Goal: Task Accomplishment & Management: Manage account settings

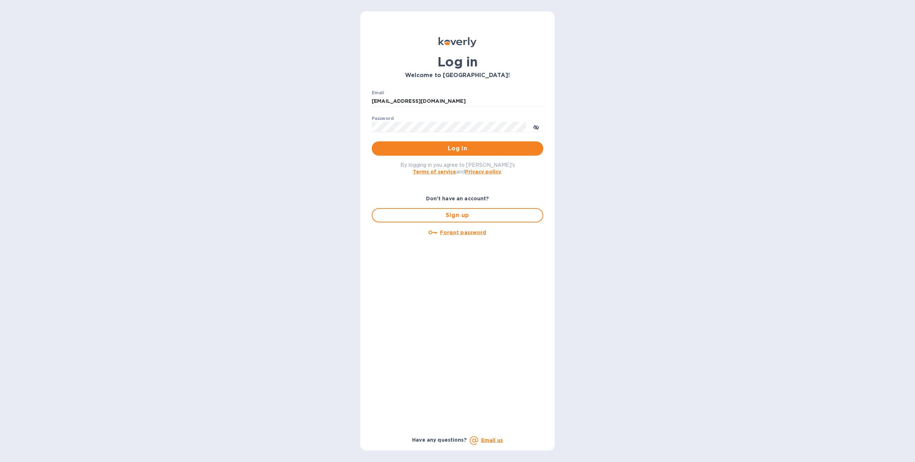
click at [409, 153] on button "Log in" at bounding box center [457, 148] width 171 height 14
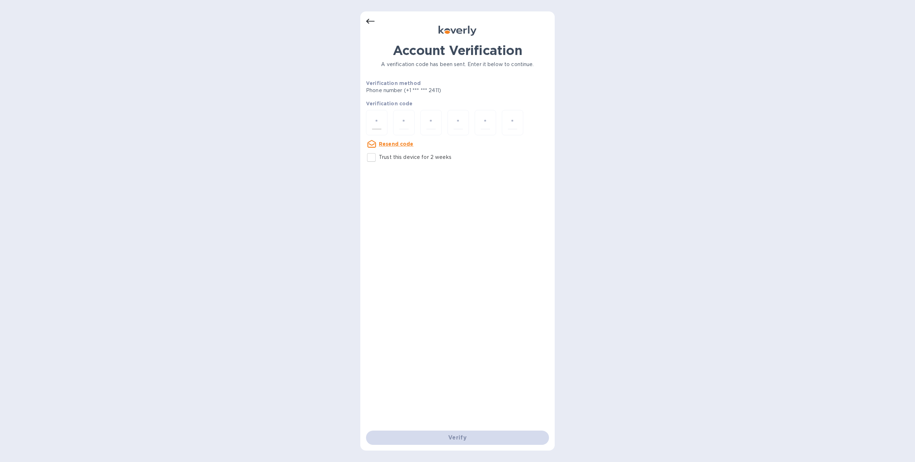
click at [373, 122] on input "number" at bounding box center [376, 122] width 9 height 13
type input "2"
type input "9"
type input "8"
type input "6"
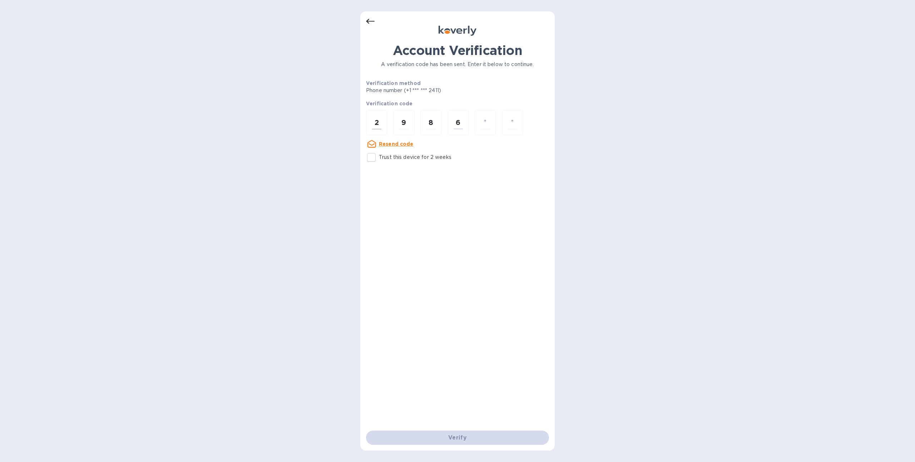
type input "2"
type input "9"
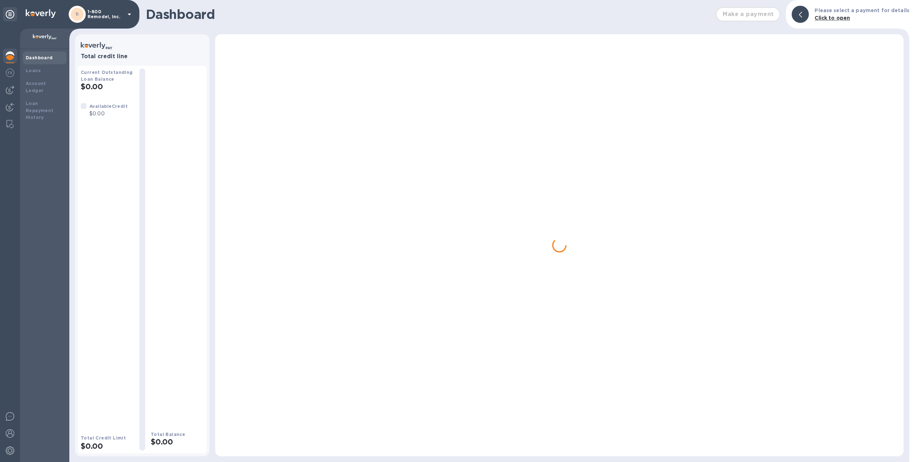
click at [97, 17] on p "1-800 Remodel, Inc." at bounding box center [106, 14] width 36 height 10
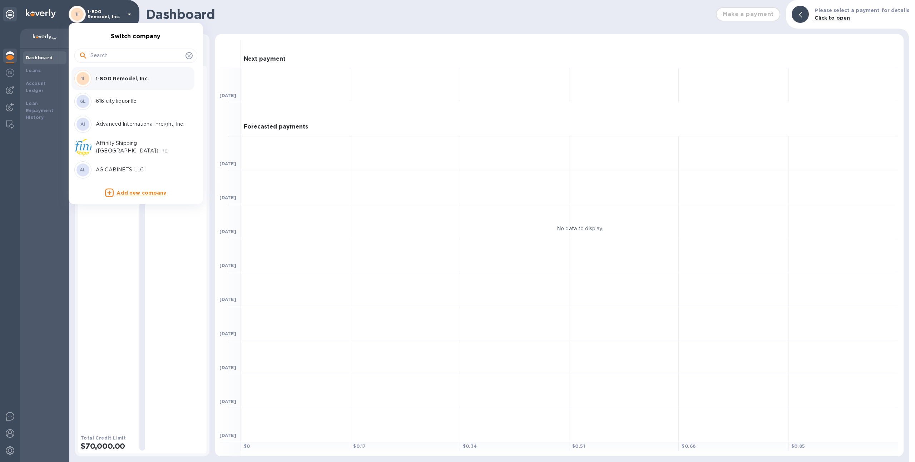
click at [120, 54] on input "text" at bounding box center [136, 55] width 92 height 11
click at [120, 53] on input "text" at bounding box center [136, 55] width 92 height 11
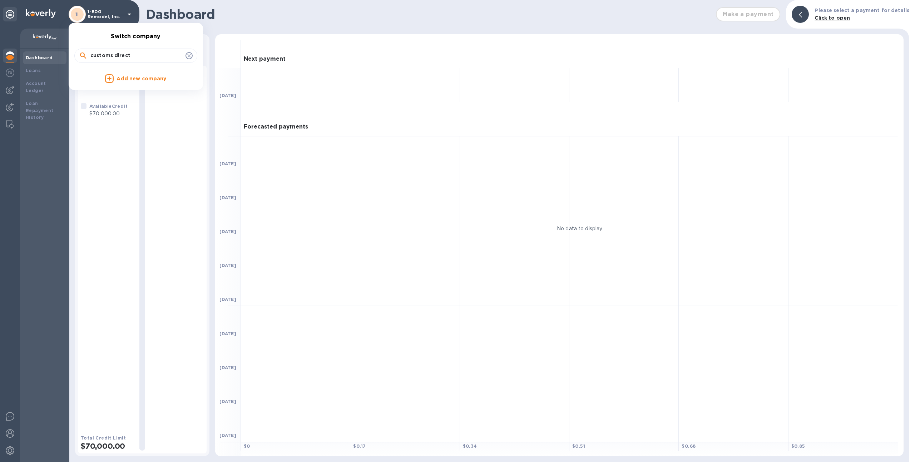
scroll to position [0, 0]
type input "customs direct"
click at [190, 53] on icon at bounding box center [189, 56] width 6 height 6
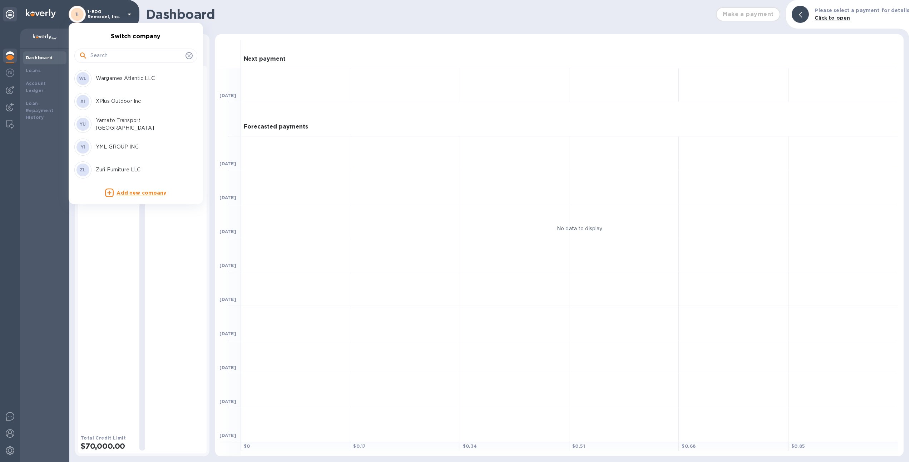
scroll to position [3149, 0]
click at [130, 60] on input "text" at bounding box center [136, 55] width 92 height 11
type input "min"
click at [257, 18] on div at bounding box center [457, 231] width 915 height 462
